Goal: Information Seeking & Learning: Check status

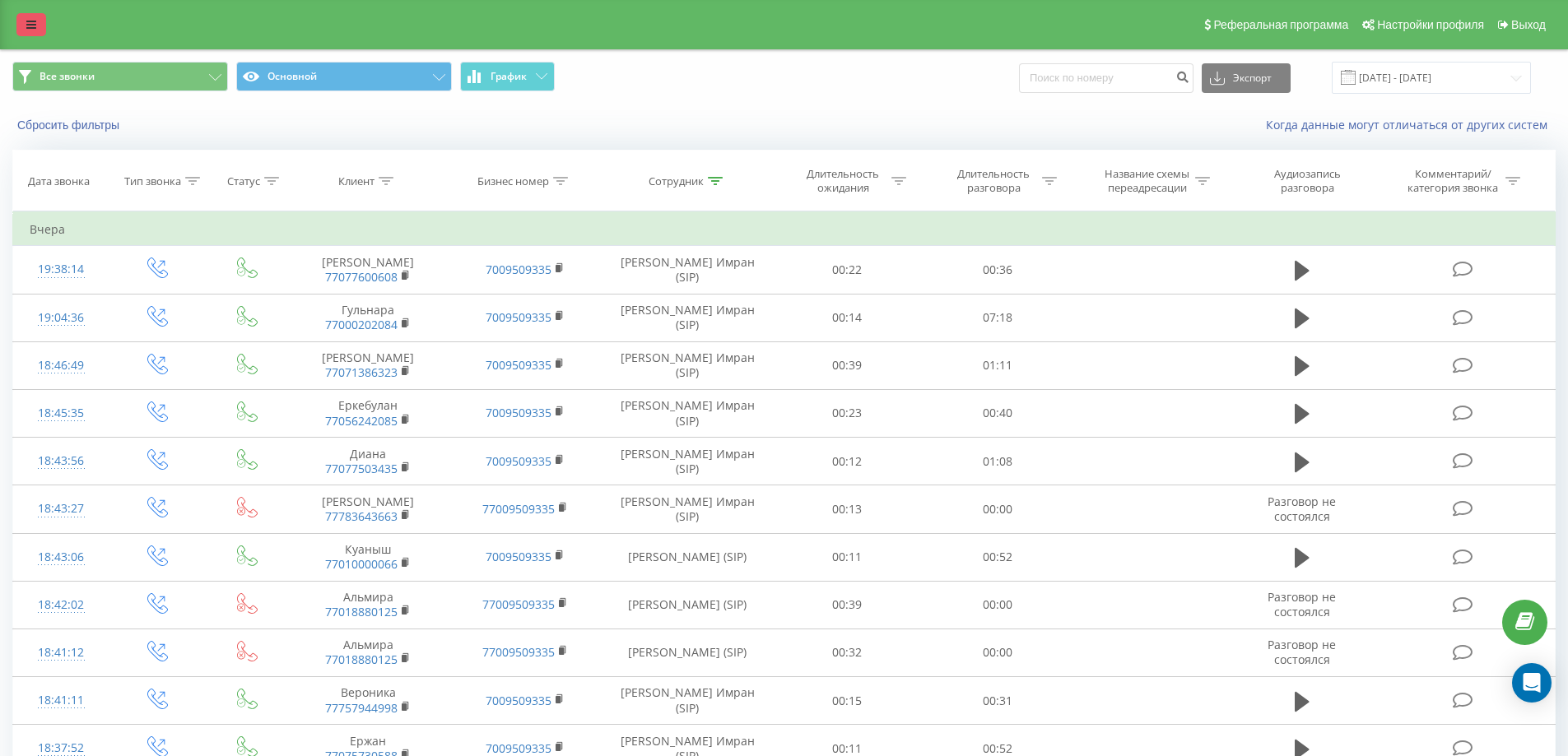
click at [17, 21] on link at bounding box center [32, 24] width 30 height 23
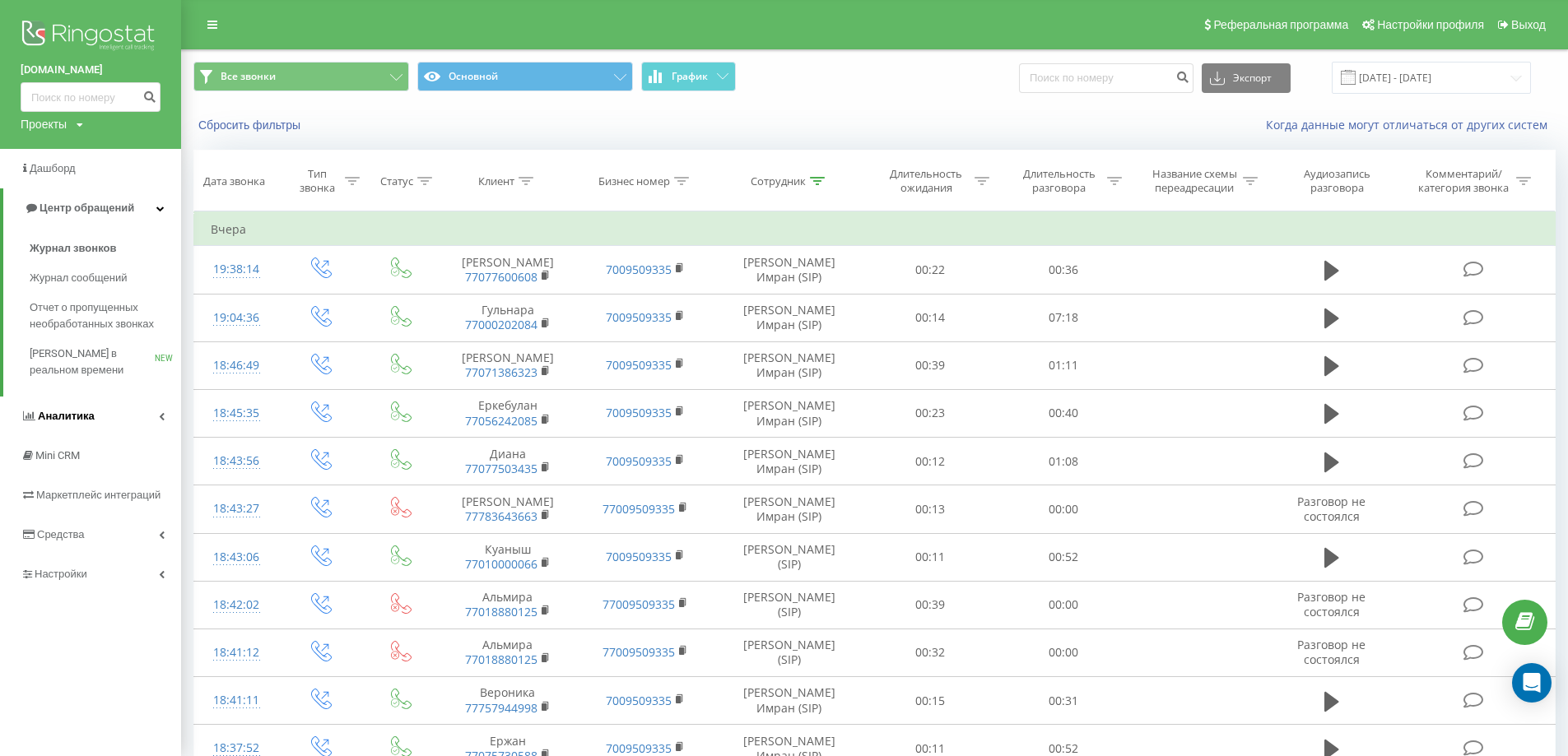
click at [166, 420] on link "Аналитика" at bounding box center [91, 416] width 181 height 39
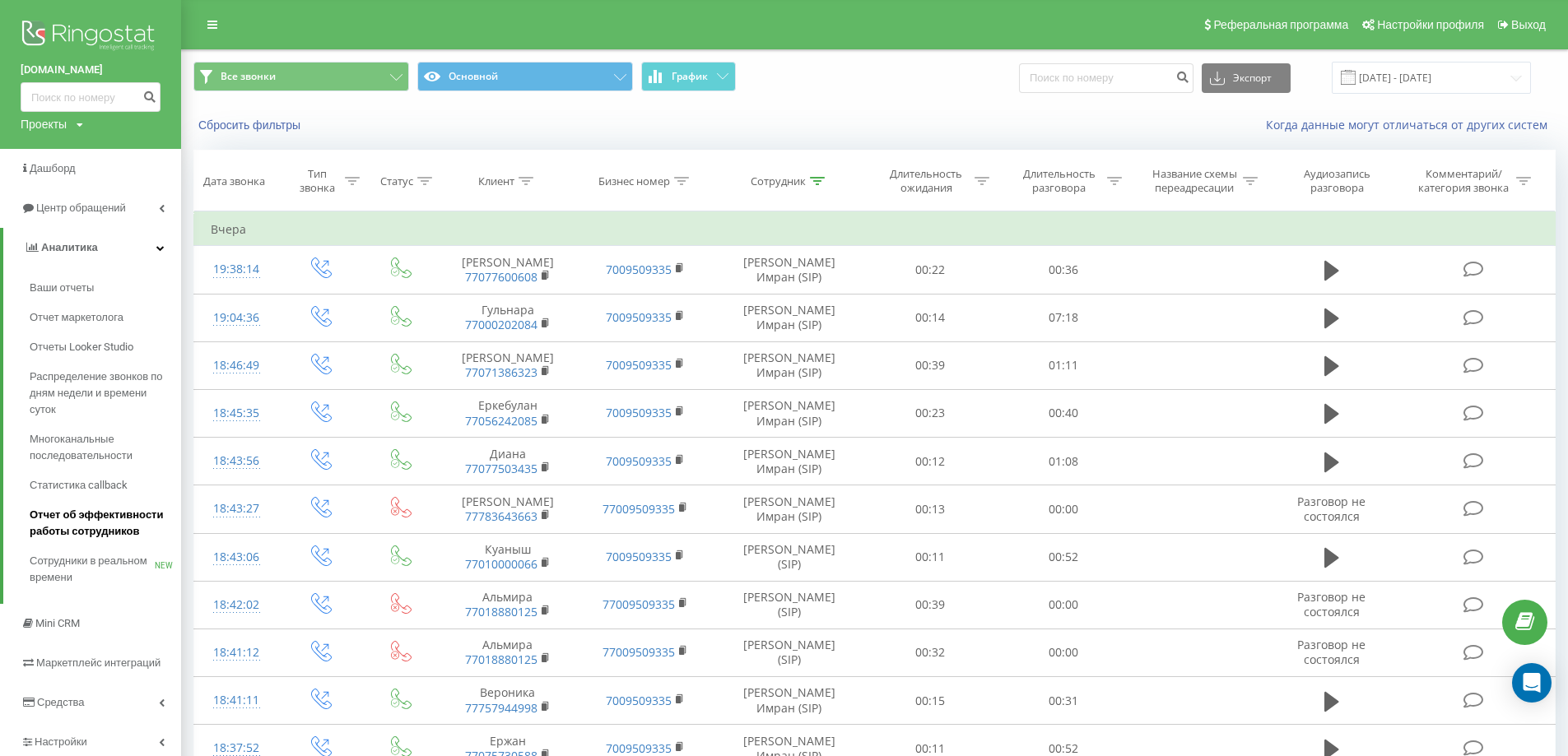
click at [121, 520] on span "Отчет об эффективности работы сотрудников" at bounding box center [101, 522] width 143 height 33
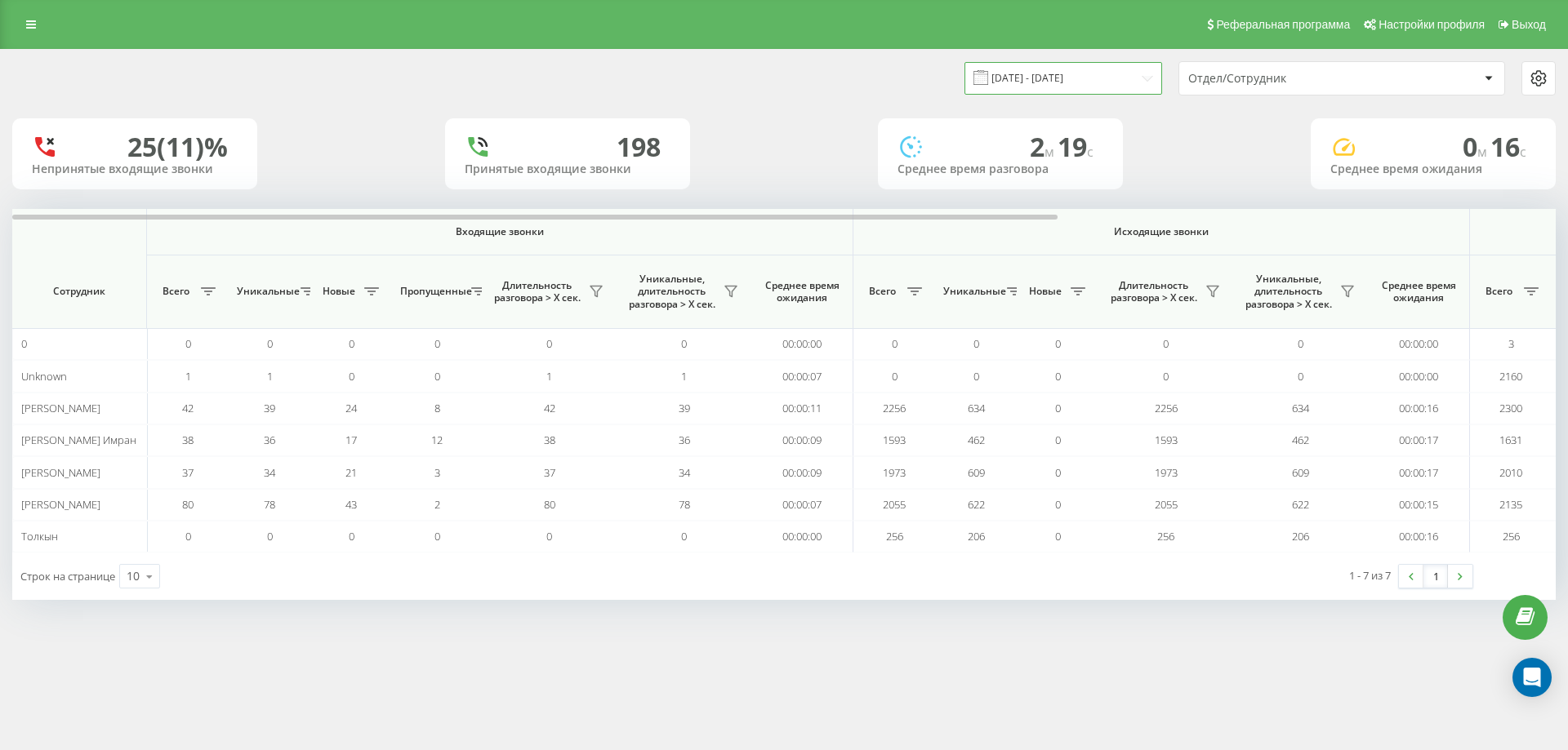
click at [1053, 80] on input "20.07.2025 - 20.08.2025" at bounding box center [1063, 78] width 198 height 32
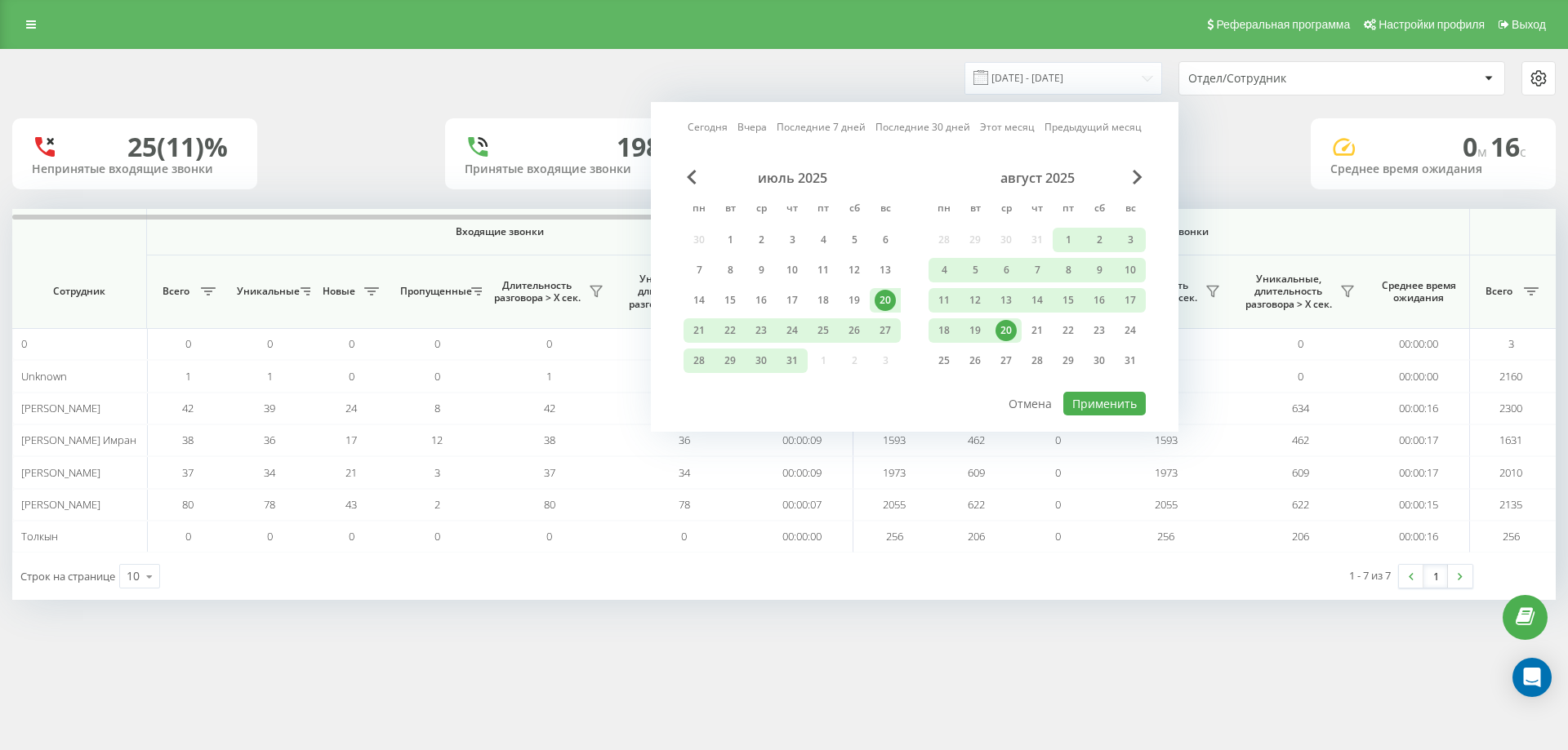
click at [1002, 337] on div "20" at bounding box center [1006, 330] width 21 height 21
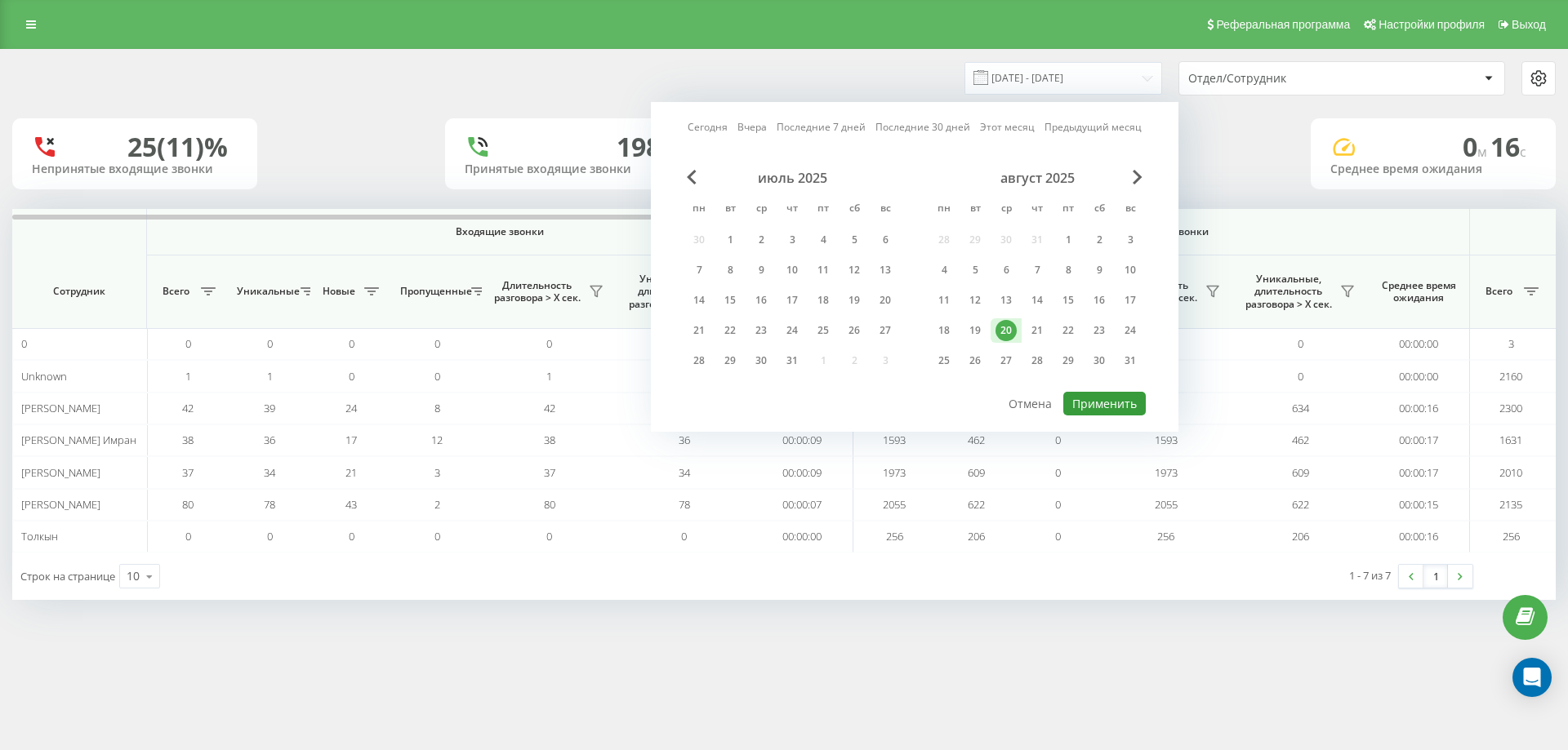
click at [1107, 393] on button "Применить" at bounding box center [1104, 404] width 83 height 24
type input "20.08.2025 - 20.08.2025"
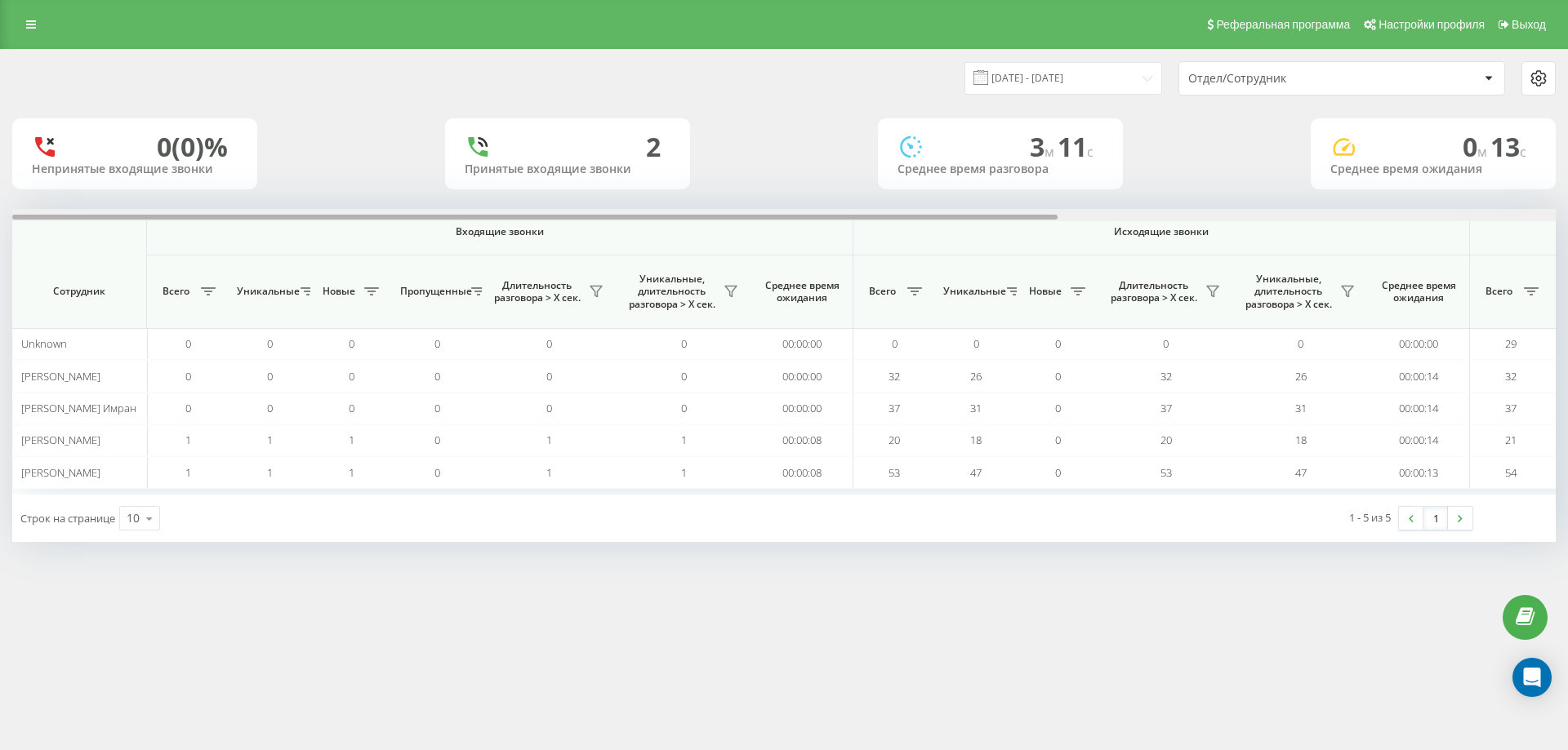
click at [1071, 216] on div at bounding box center [784, 214] width 1543 height 12
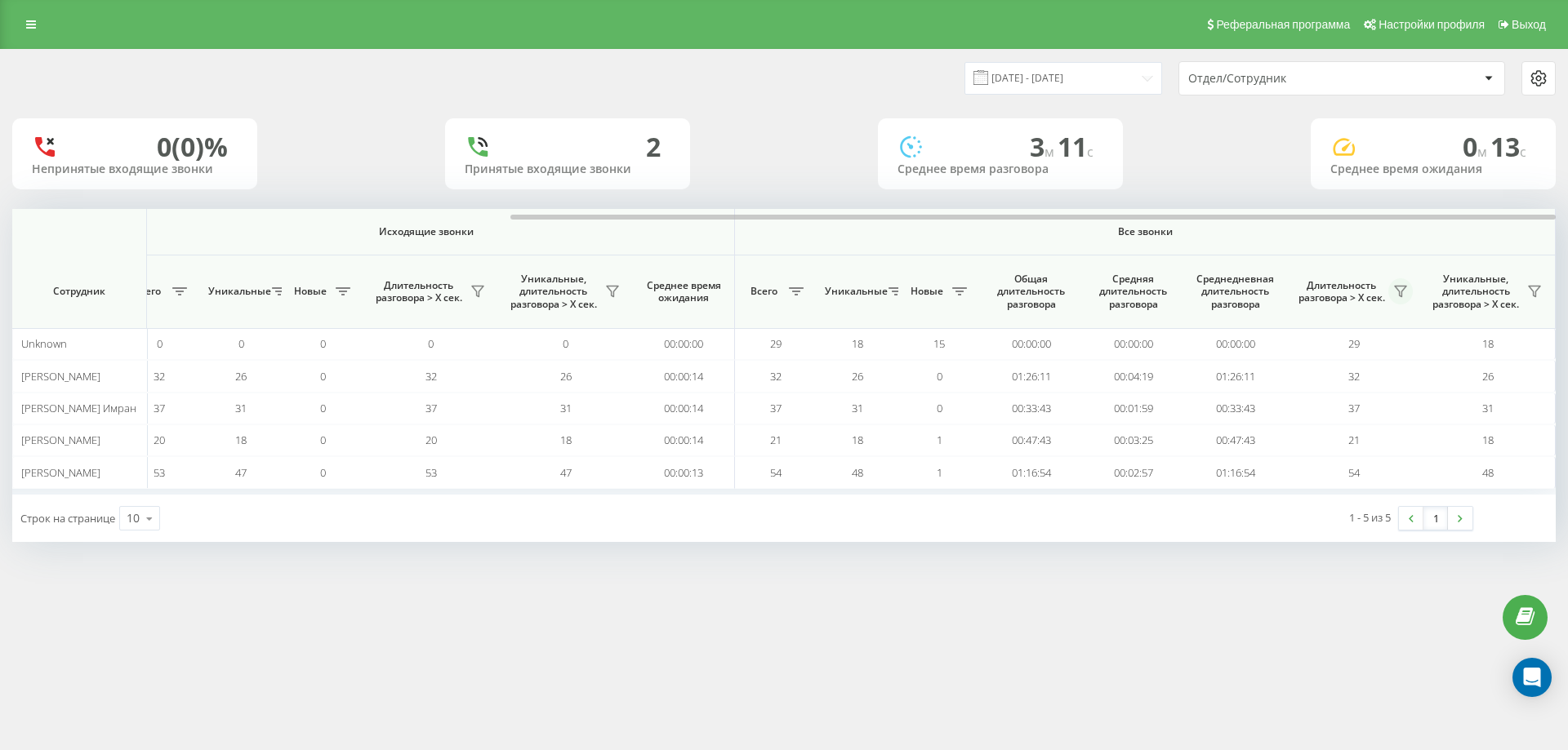
click at [1393, 290] on button at bounding box center [1400, 291] width 24 height 26
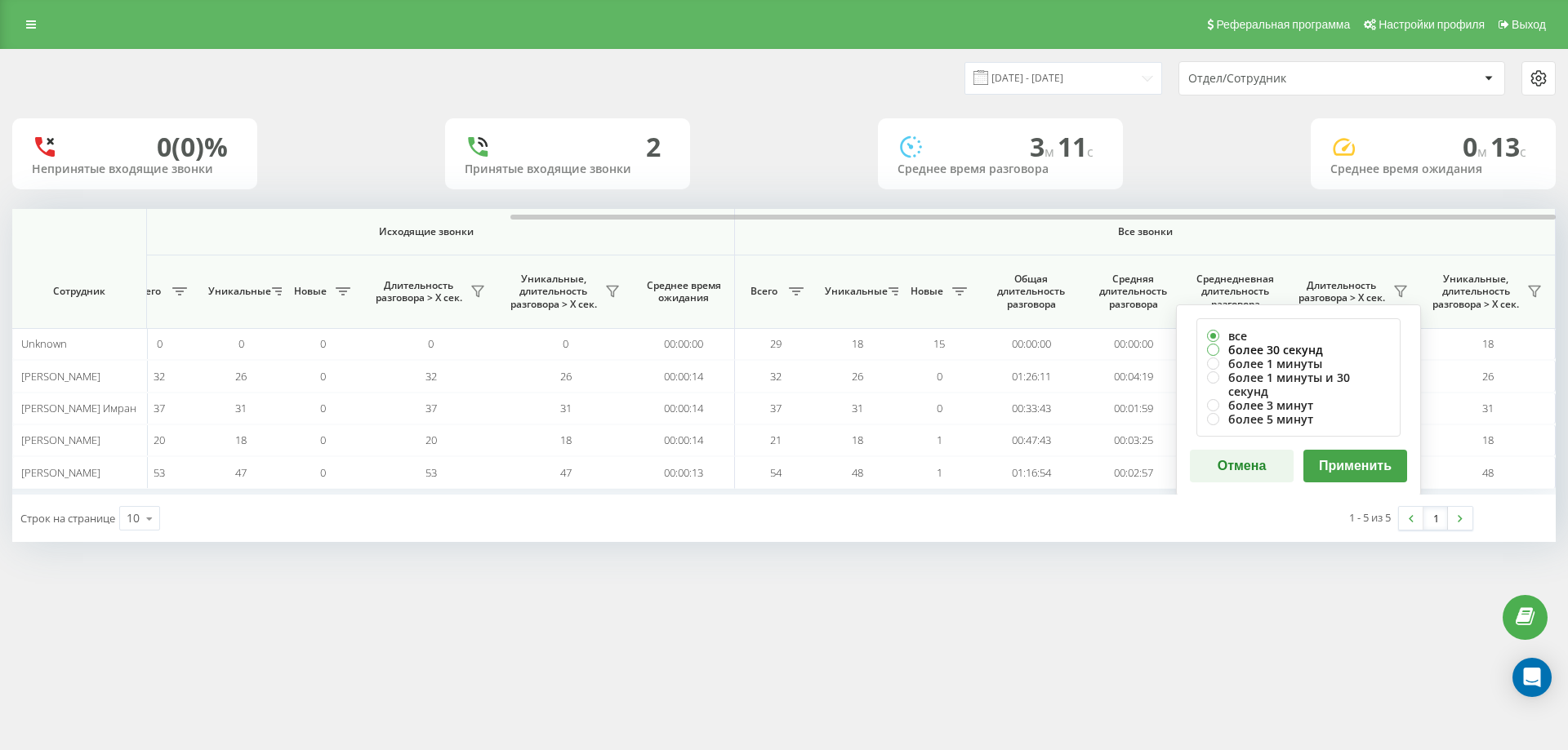
click at [1290, 343] on label "более 30 секунд" at bounding box center [1298, 350] width 183 height 14
radio input "true"
click at [1338, 450] on button "Применить" at bounding box center [1356, 465] width 104 height 32
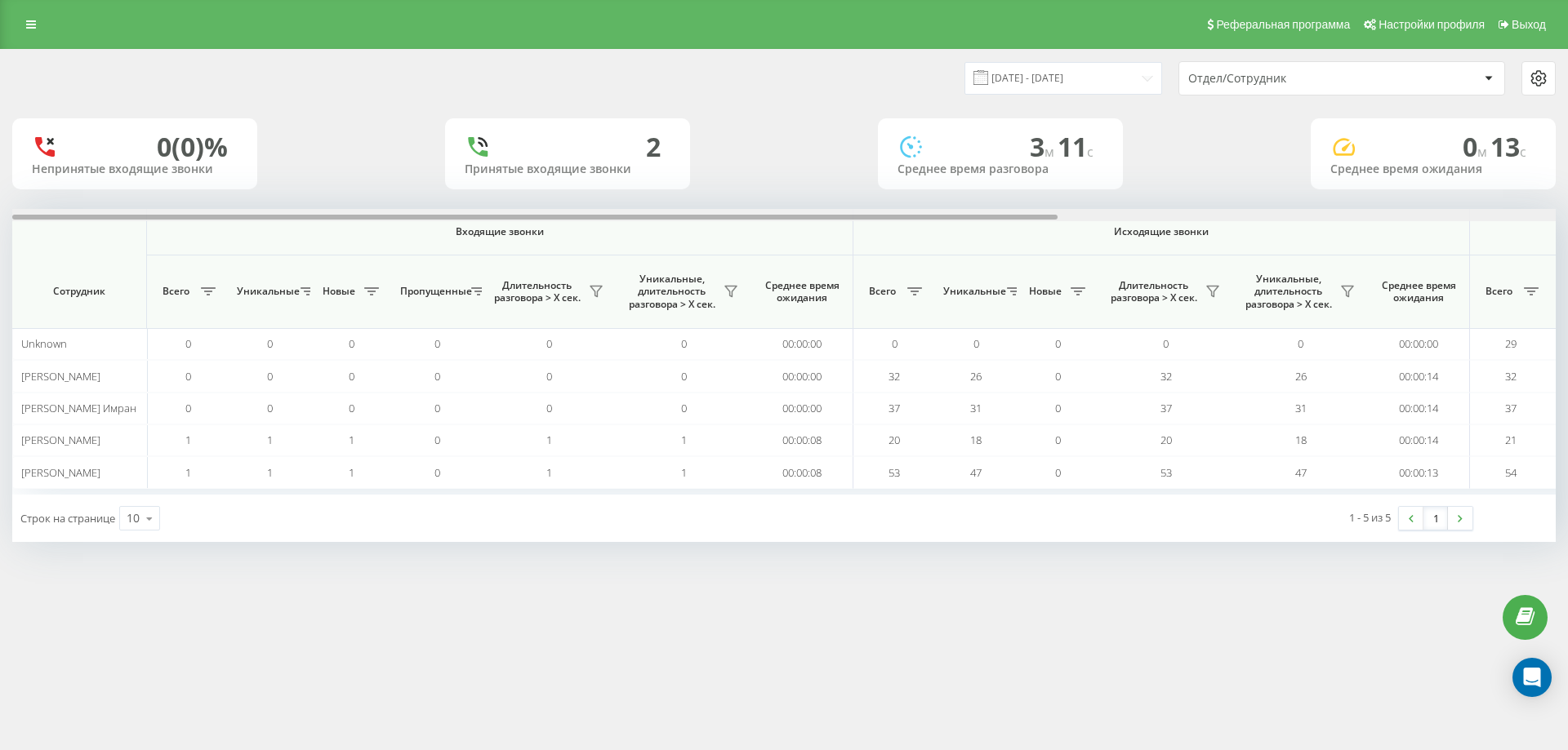
click at [1279, 215] on div at bounding box center [784, 214] width 1543 height 12
